Goal: Information Seeking & Learning: Find specific fact

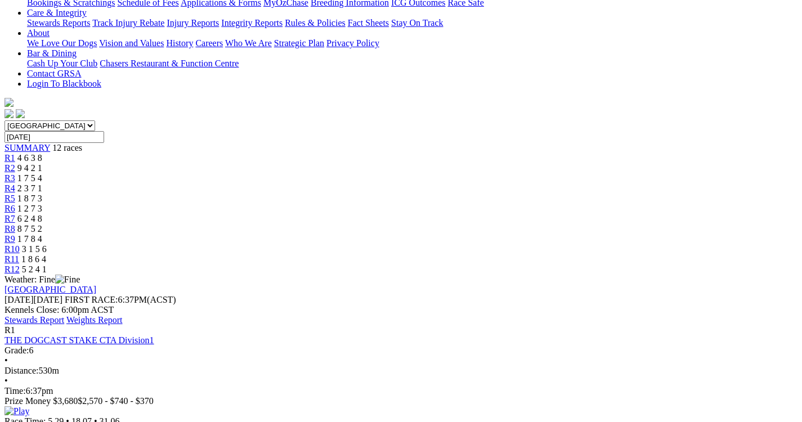
scroll to position [248, 0]
